Goal: Find contact information: Find contact information

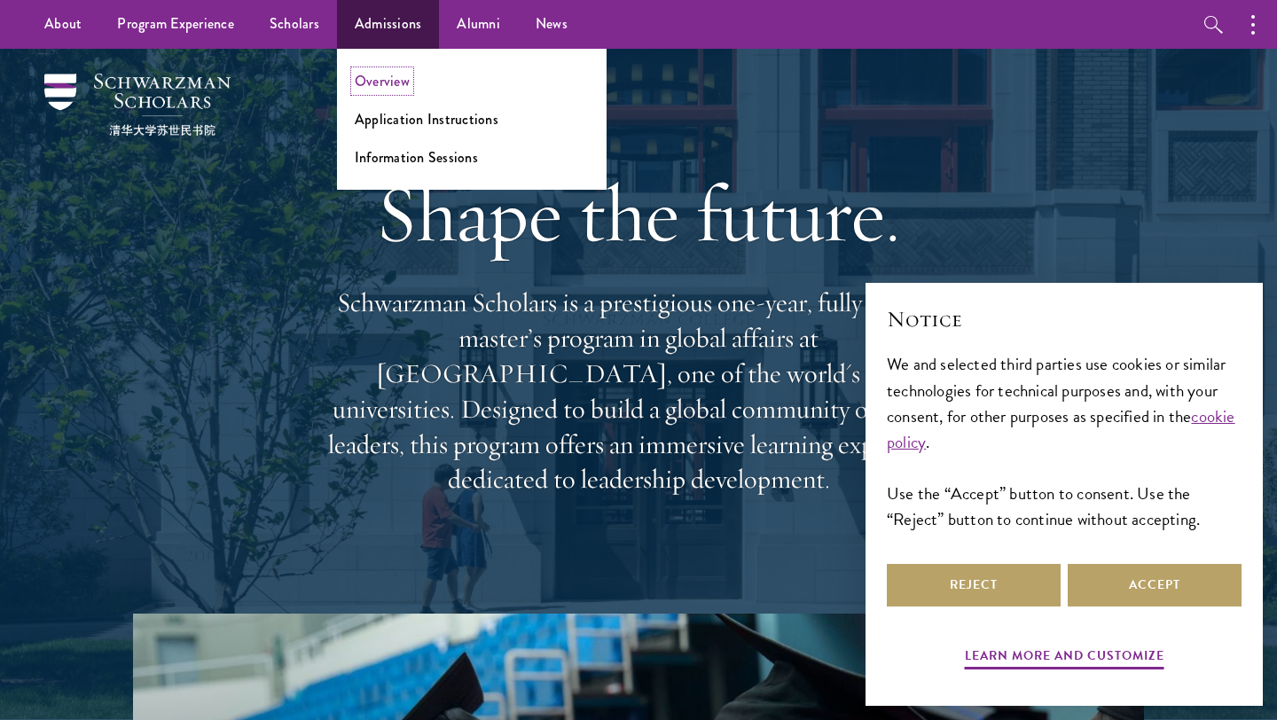
click at [401, 82] on link "Overview" at bounding box center [382, 81] width 55 height 20
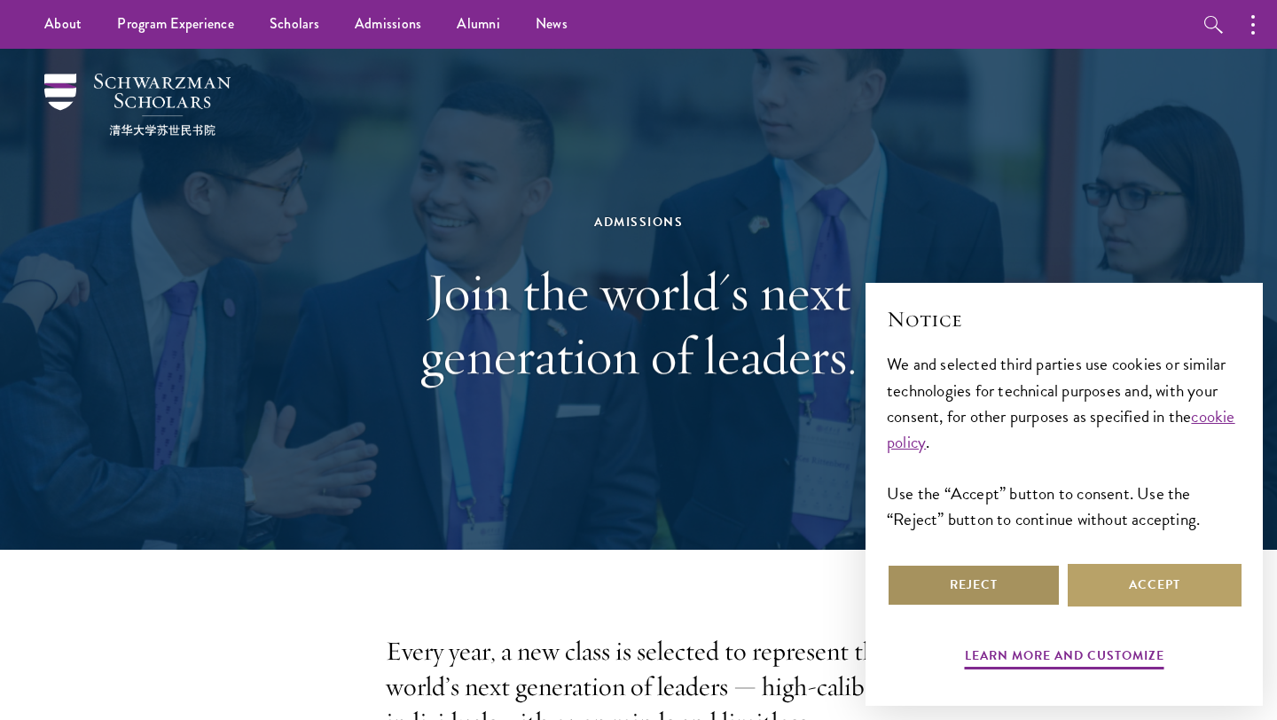
click at [989, 586] on button "Reject" at bounding box center [974, 585] width 174 height 43
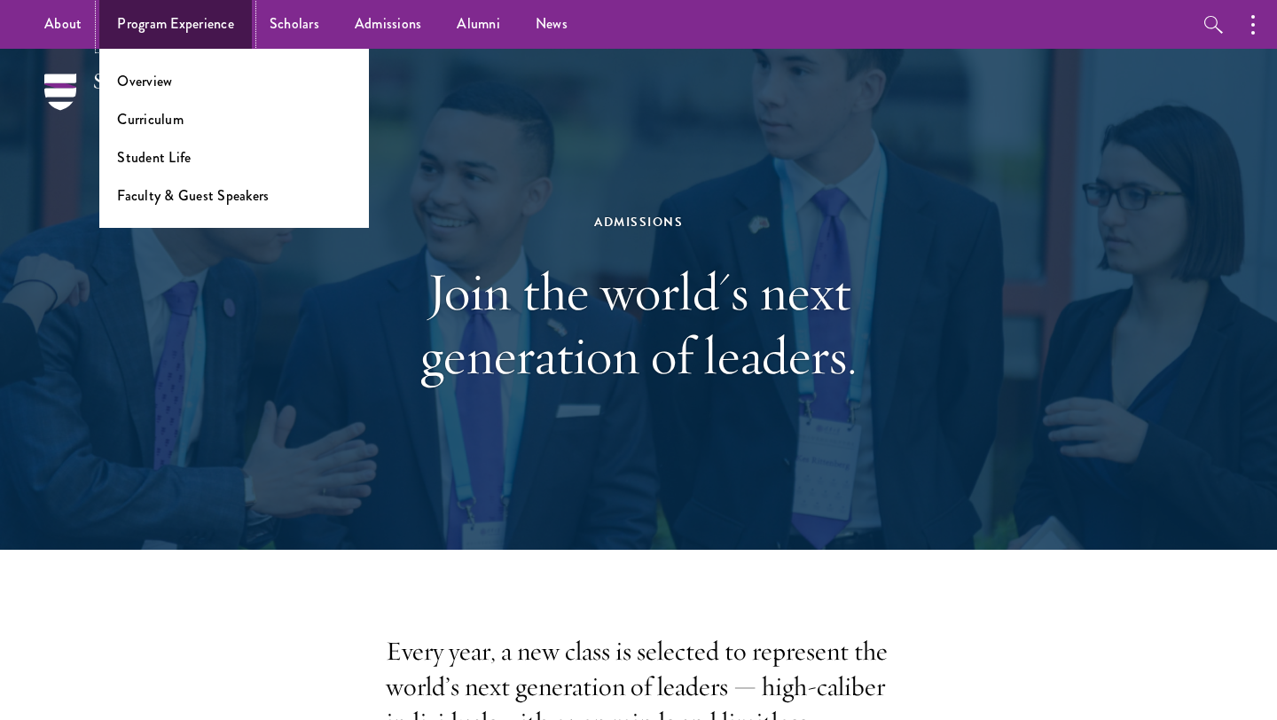
click at [215, 27] on link "Program Experience" at bounding box center [175, 24] width 153 height 49
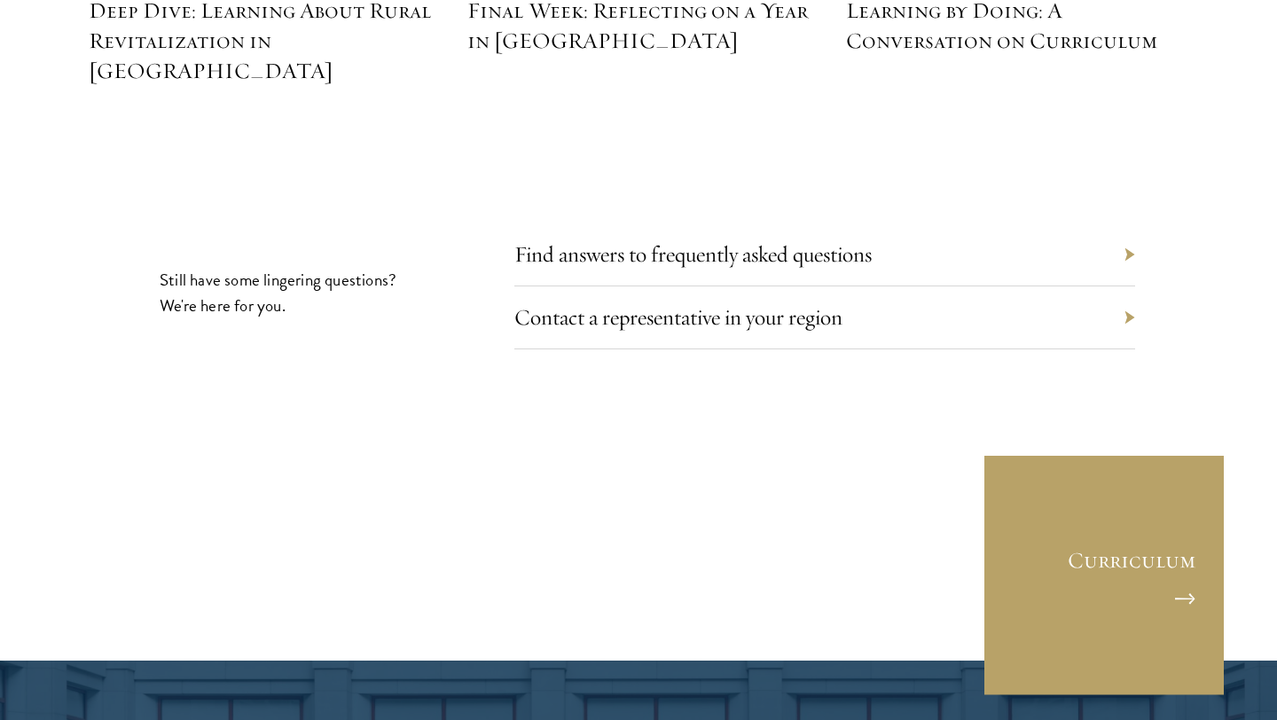
scroll to position [8244, 0]
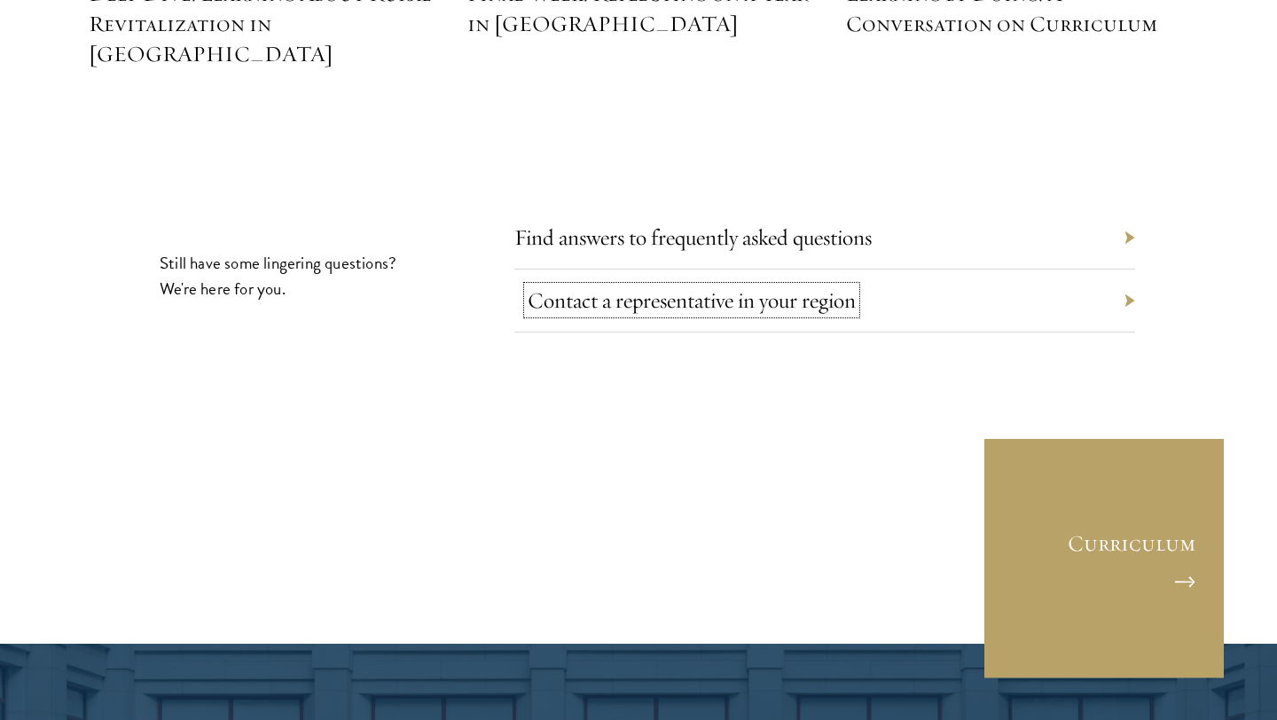
click at [779, 286] on link "Contact a representative in your region" at bounding box center [692, 299] width 328 height 27
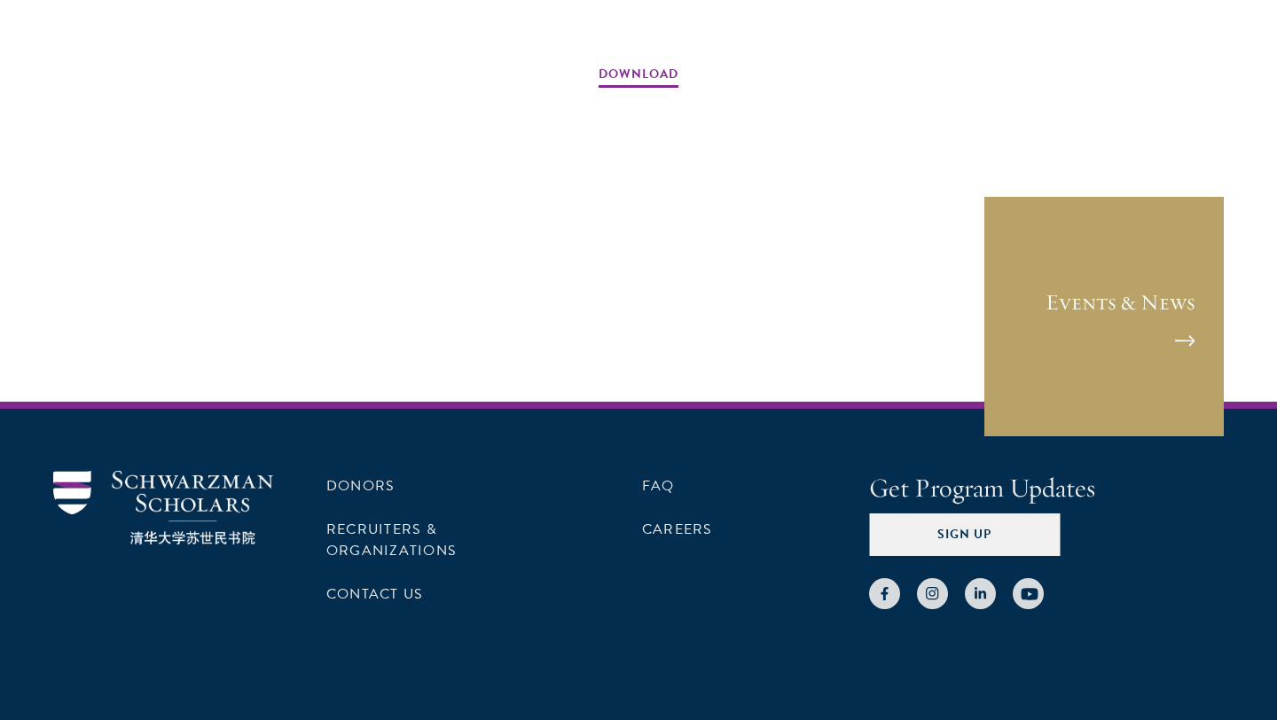
scroll to position [2866, 0]
